Goal: Check status

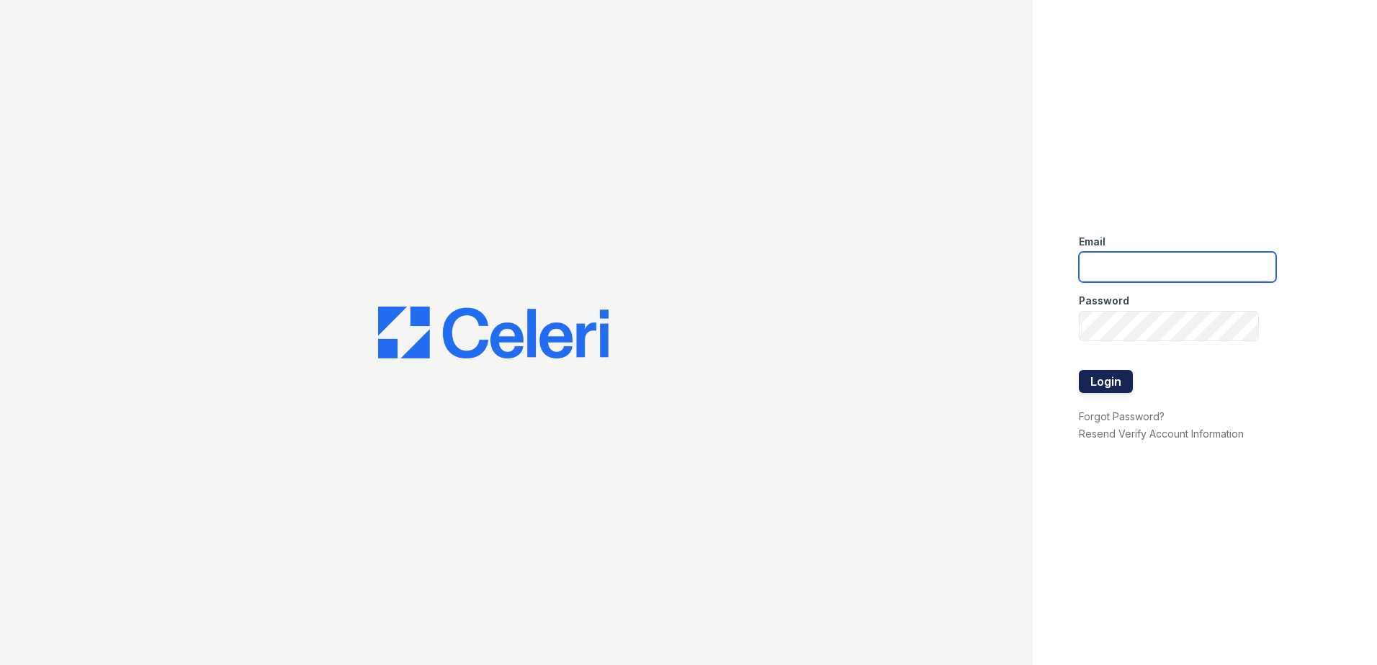
type input "[EMAIL_ADDRESS][DOMAIN_NAME]"
click at [1115, 380] on button "Login" at bounding box center [1105, 381] width 54 height 23
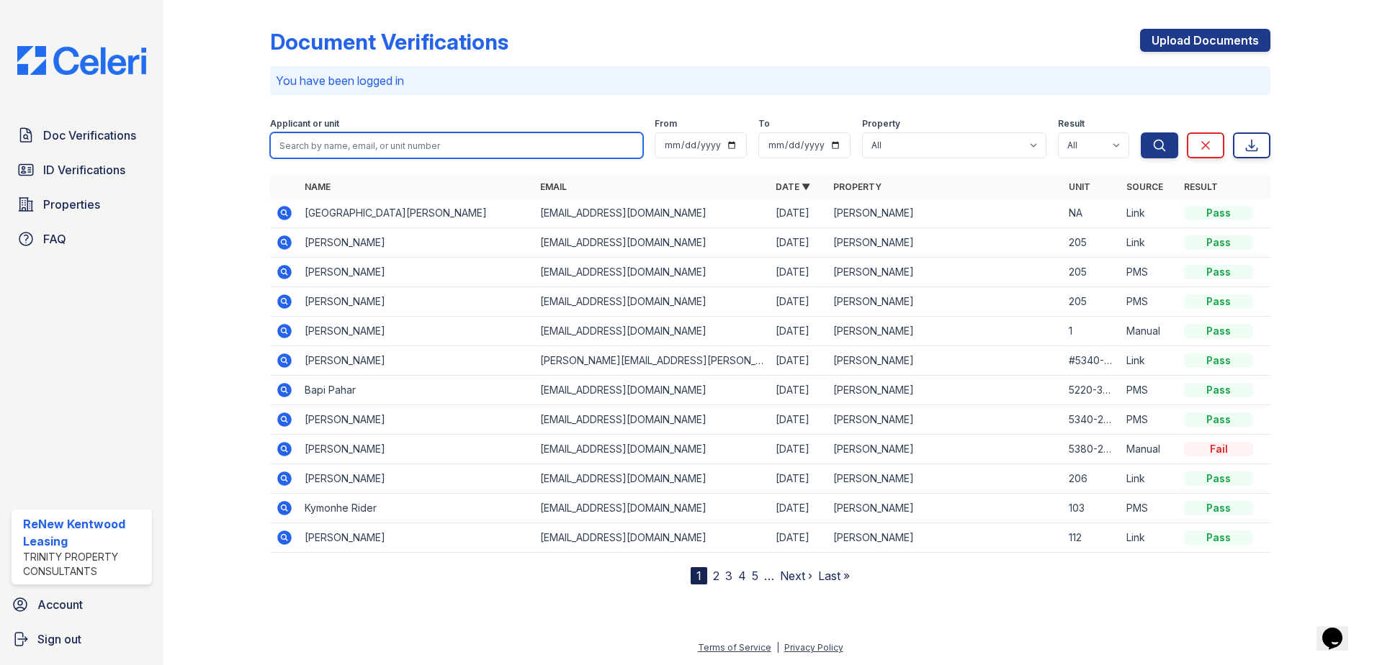
click at [374, 148] on input "search" at bounding box center [456, 145] width 373 height 26
paste input "Keira"
type input "Keira"
click at [1140, 132] on button "Search" at bounding box center [1158, 145] width 37 height 26
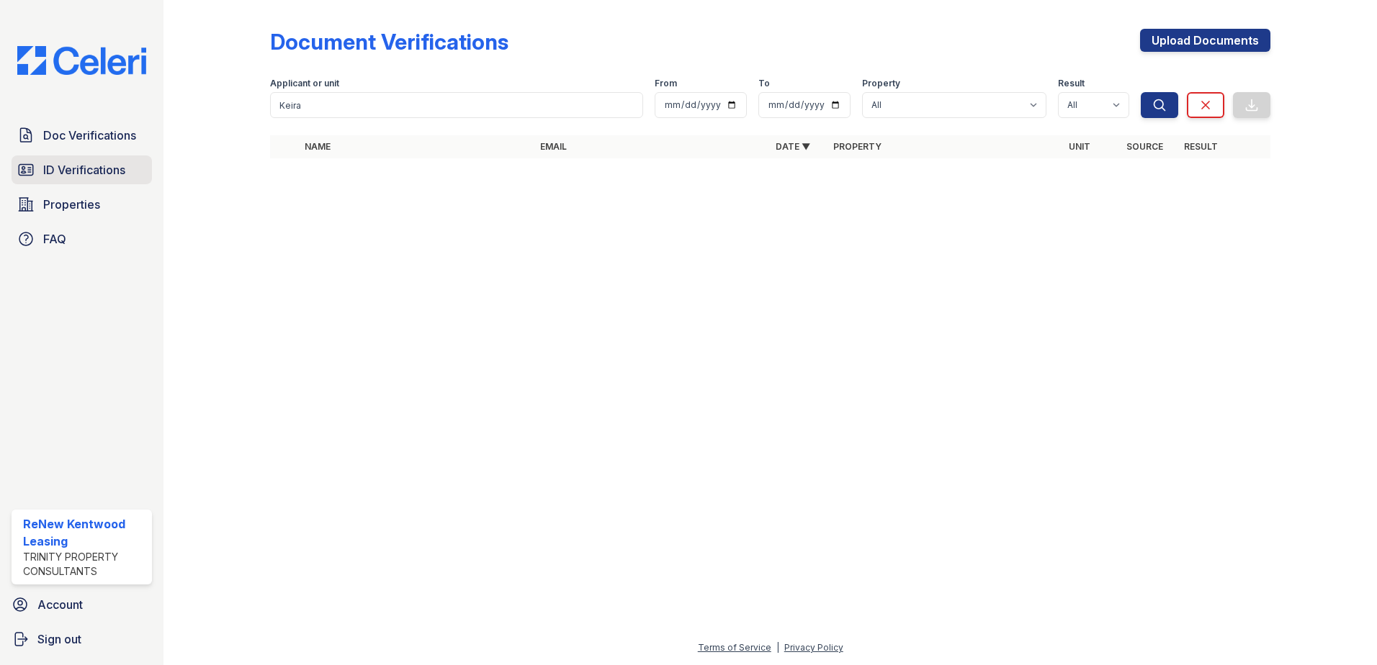
click at [104, 170] on span "ID Verifications" at bounding box center [84, 169] width 82 height 17
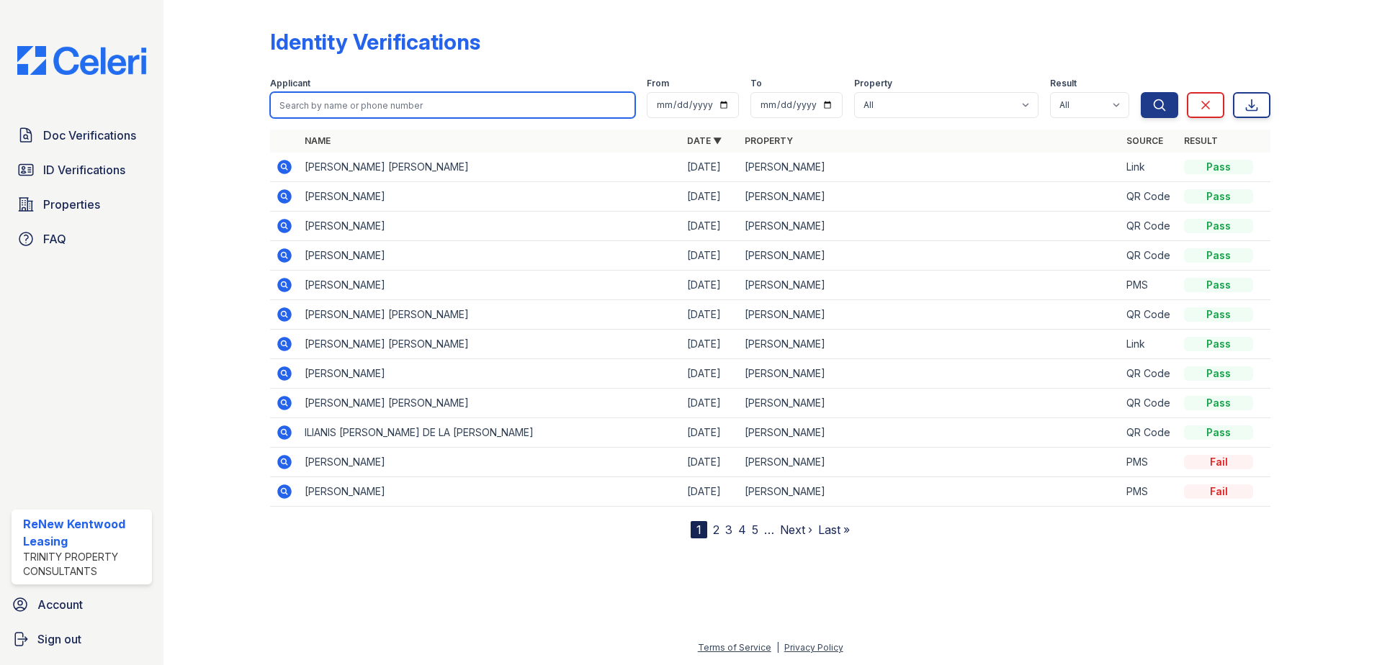
click at [350, 108] on input "search" at bounding box center [452, 105] width 365 height 26
paste input "Keira"
type input "Keira"
click at [1140, 92] on button "Search" at bounding box center [1158, 105] width 37 height 26
